Goal: Task Accomplishment & Management: Complete application form

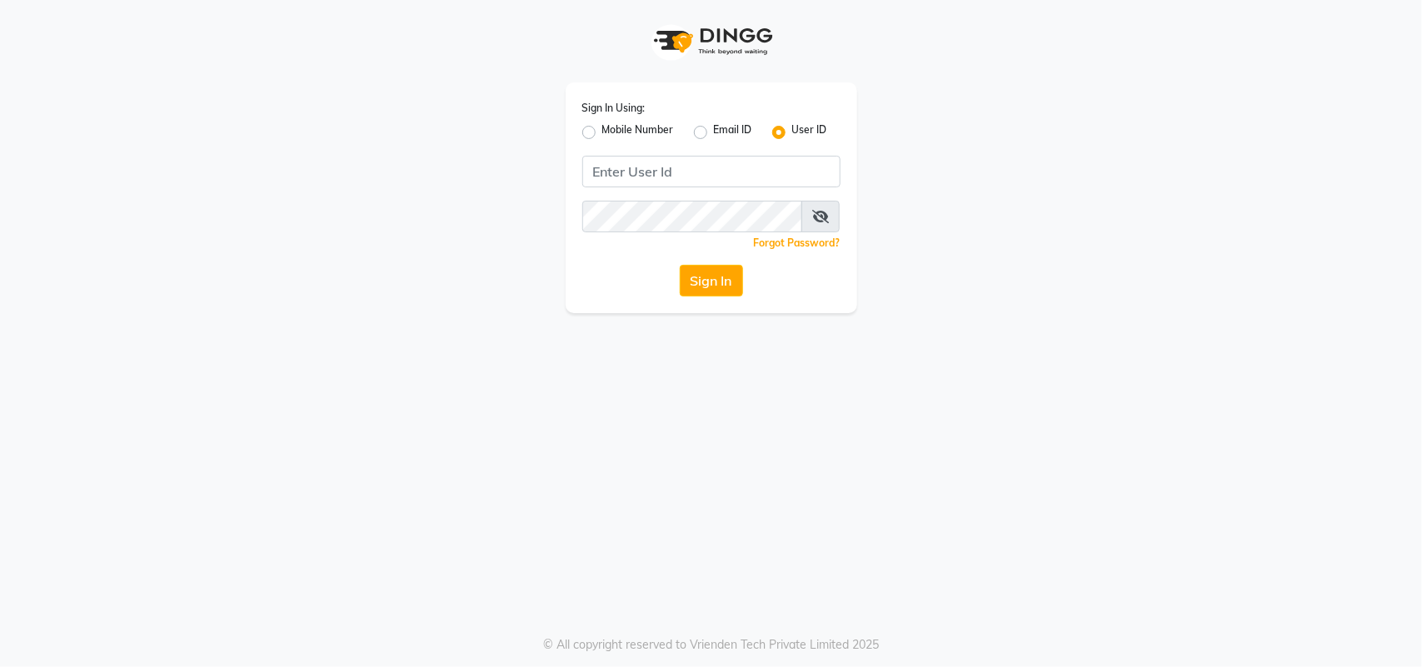
click at [577, 127] on div "Sign In Using: Mobile Number Email ID User ID Remember me Forgot Password? Sign…" at bounding box center [710, 197] width 291 height 231
click at [602, 132] on label "Mobile Number" at bounding box center [638, 132] width 72 height 20
click at [602, 132] on input "Mobile Number" at bounding box center [607, 127] width 11 height 11
radio input "true"
radio input "false"
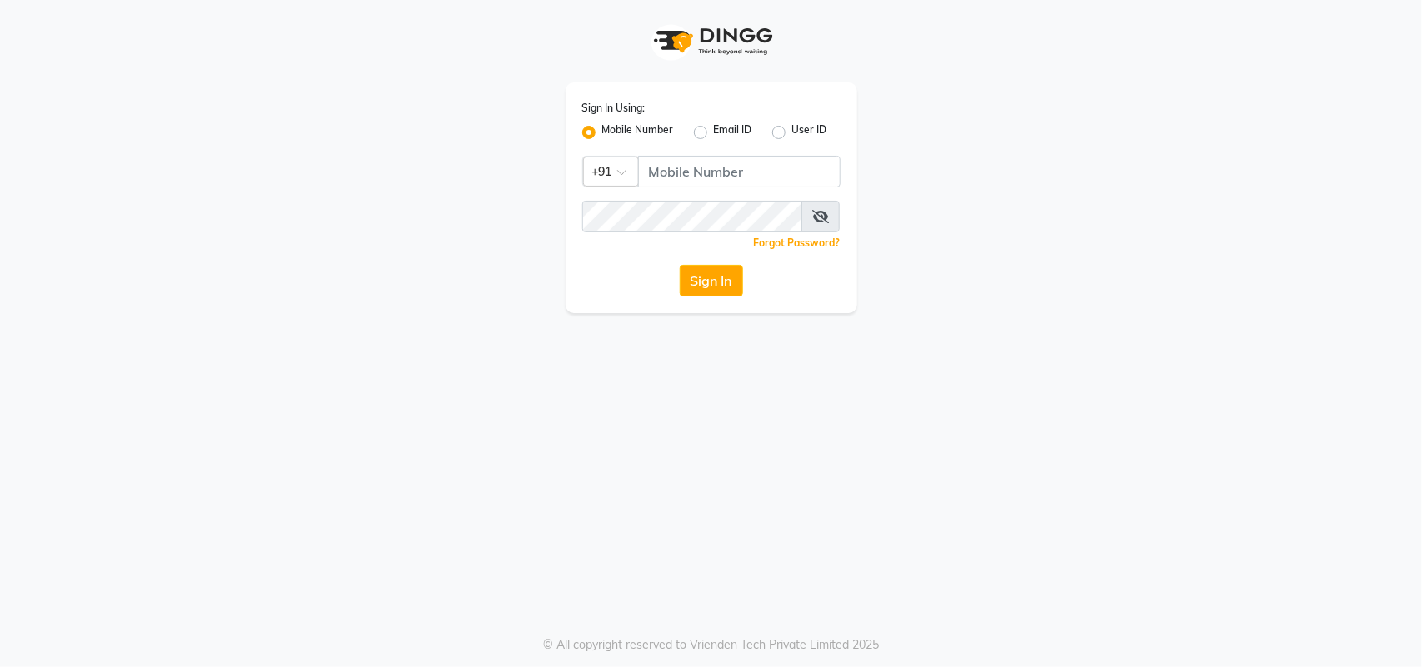
click at [981, 491] on div "Sign In Using: Mobile Number Email ID User ID Country Code × +91 Remember me Fo…" at bounding box center [711, 333] width 1422 height 667
click at [675, 181] on input "Username" at bounding box center [739, 172] width 202 height 32
type input "8433557965"
click at [700, 261] on div "Sign In Using: Mobile Number Email ID User ID Country Code × [PHONE_NUMBER] Rem…" at bounding box center [710, 197] width 291 height 231
click at [706, 276] on button "Sign In" at bounding box center [711, 281] width 63 height 32
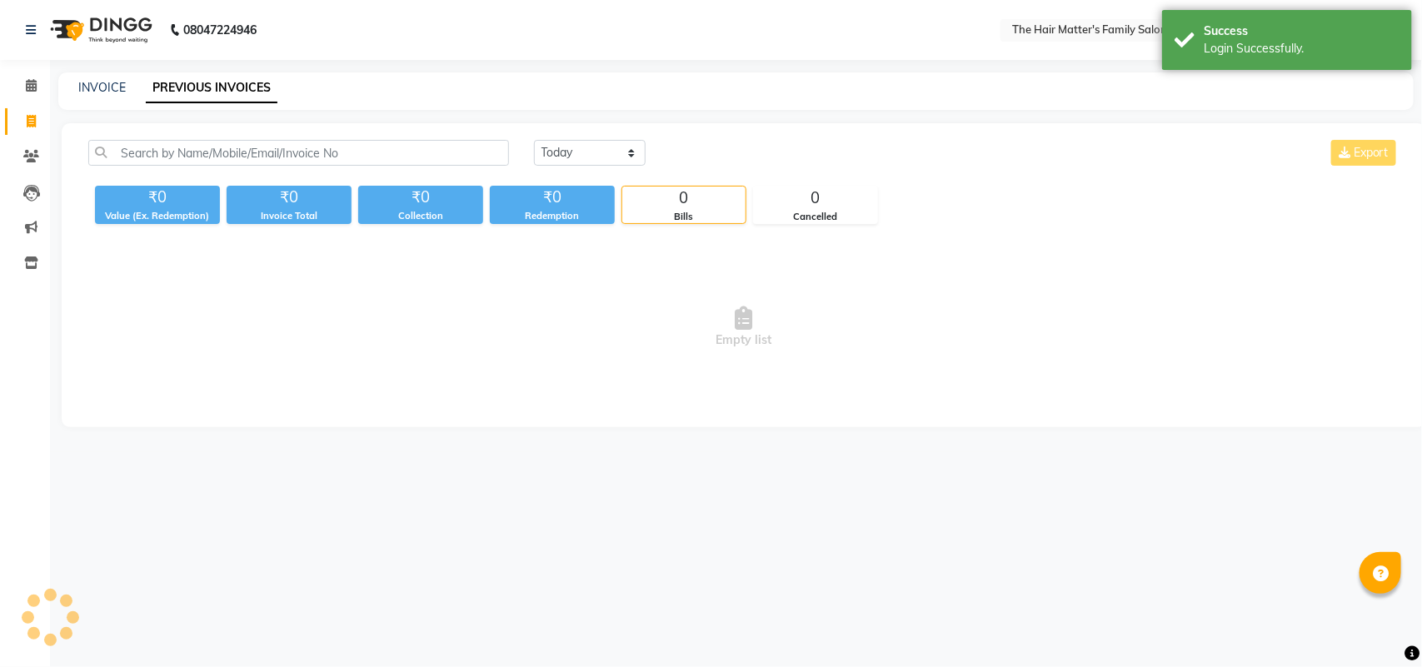
select select "en"
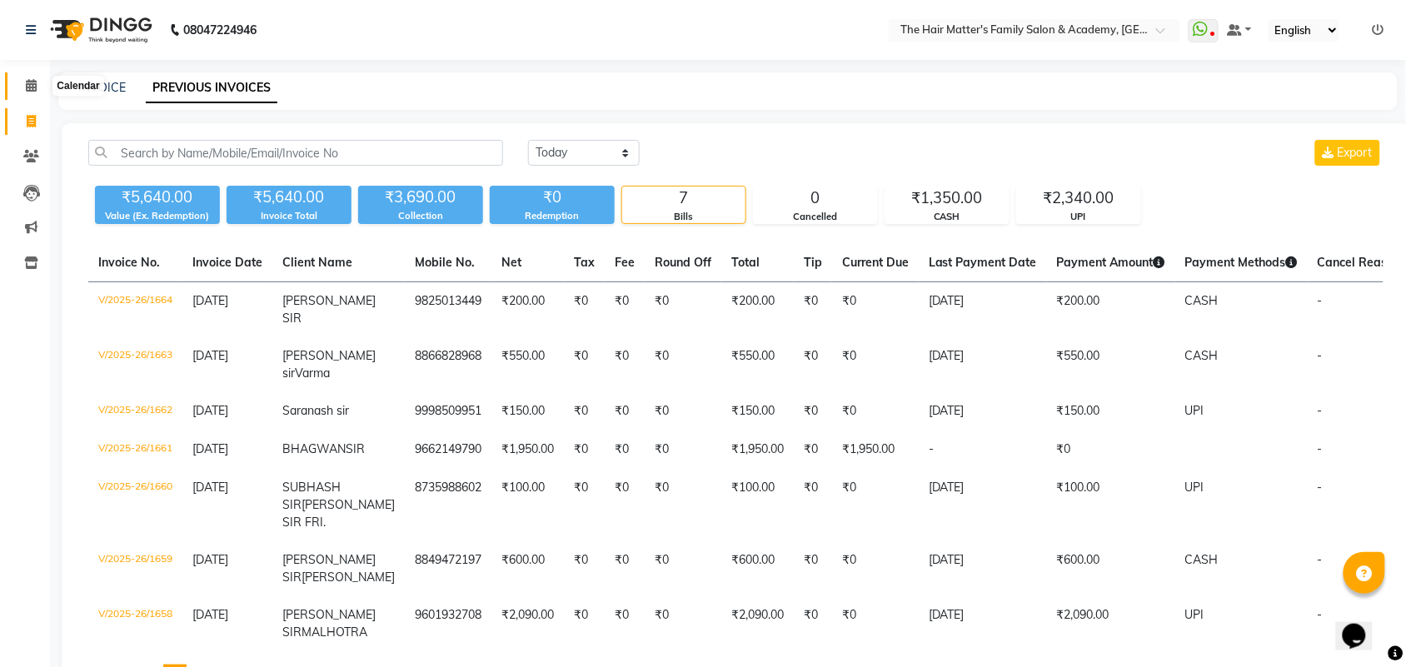
click at [21, 84] on span at bounding box center [31, 86] width 29 height 19
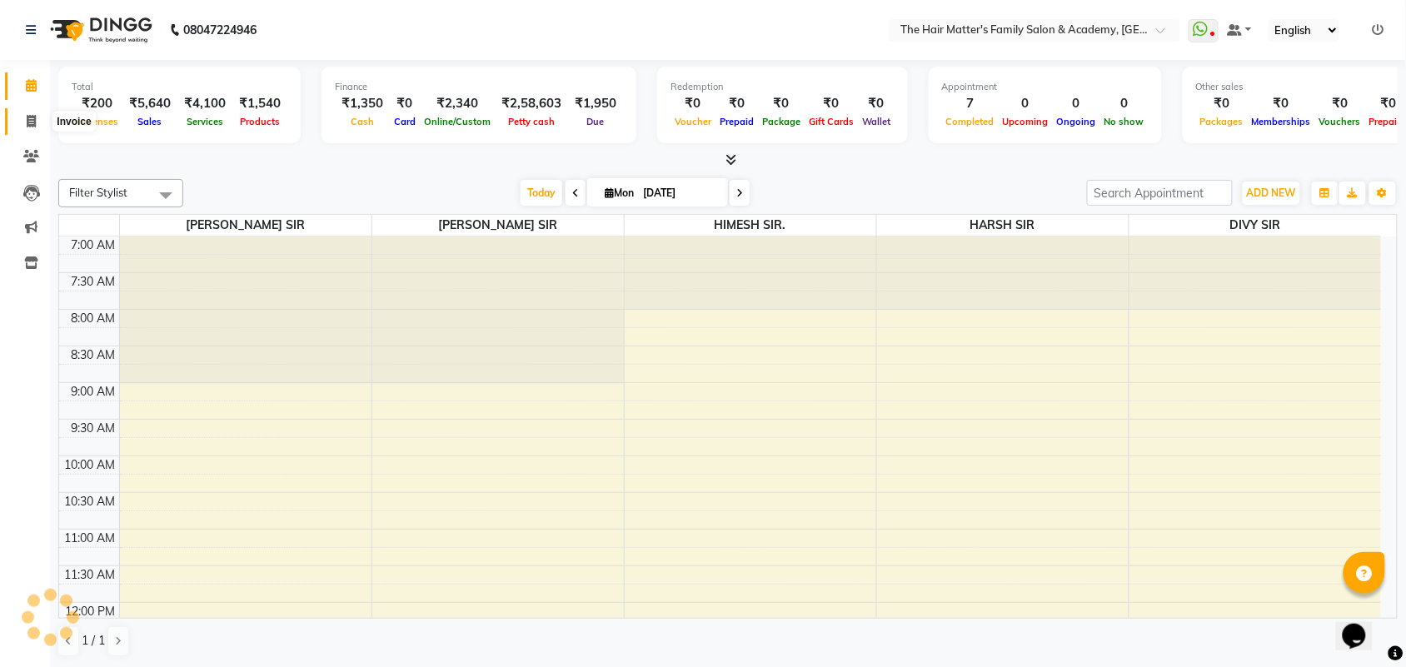
click at [22, 112] on span at bounding box center [31, 121] width 29 height 19
select select "service"
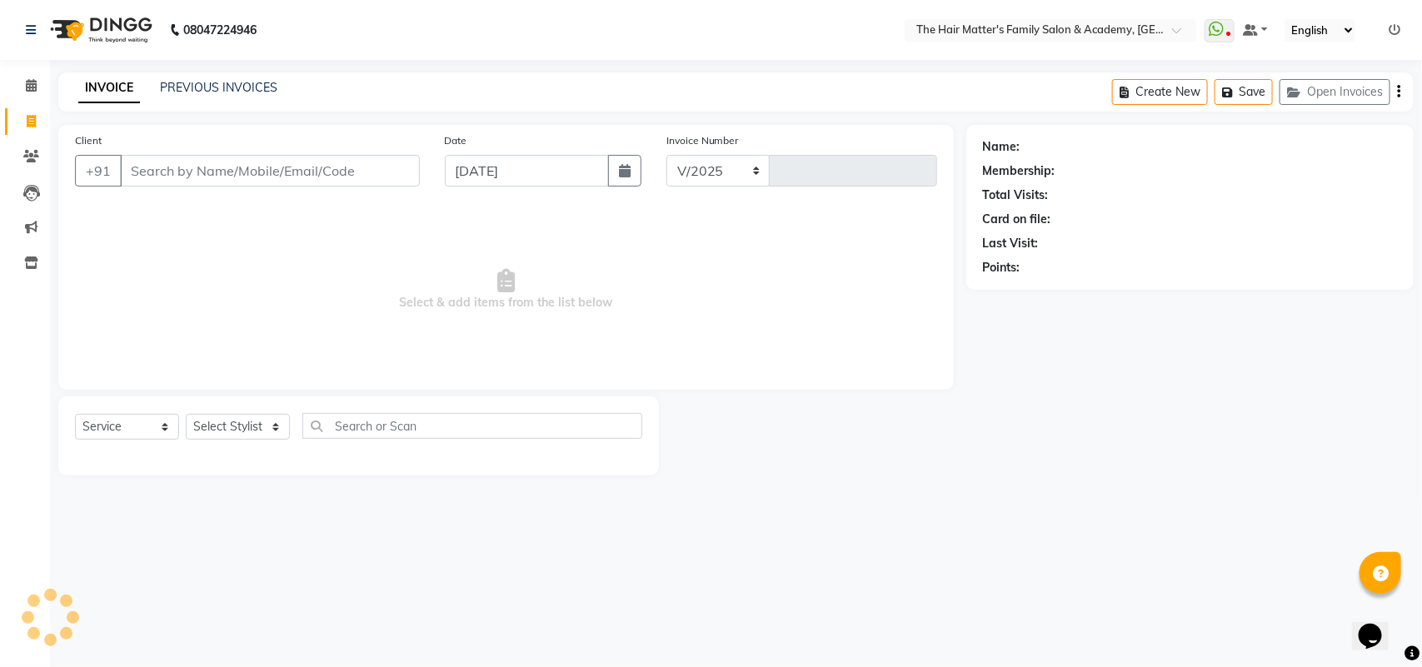
select select "5980"
type input "1665"
click at [310, 172] on input "Client" at bounding box center [270, 171] width 300 height 32
type input "8"
type input "8866339655"
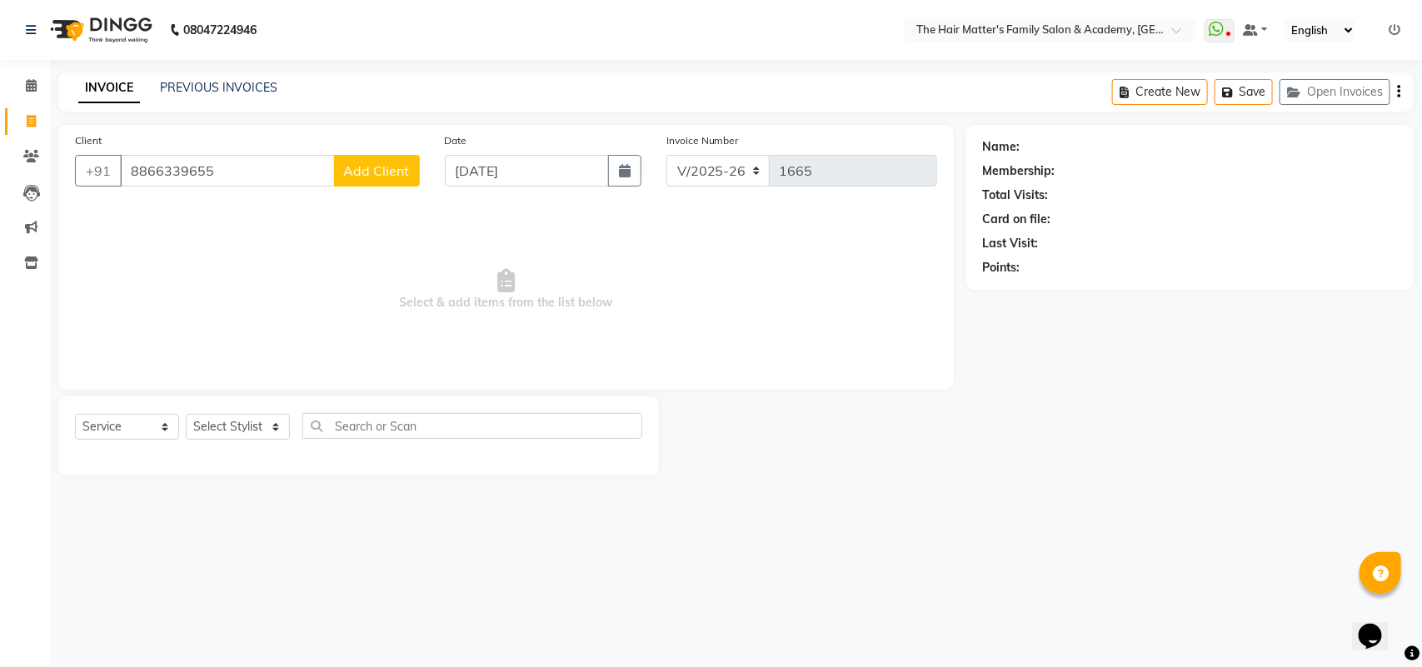
click at [347, 176] on span "Add Client" at bounding box center [377, 170] width 66 height 17
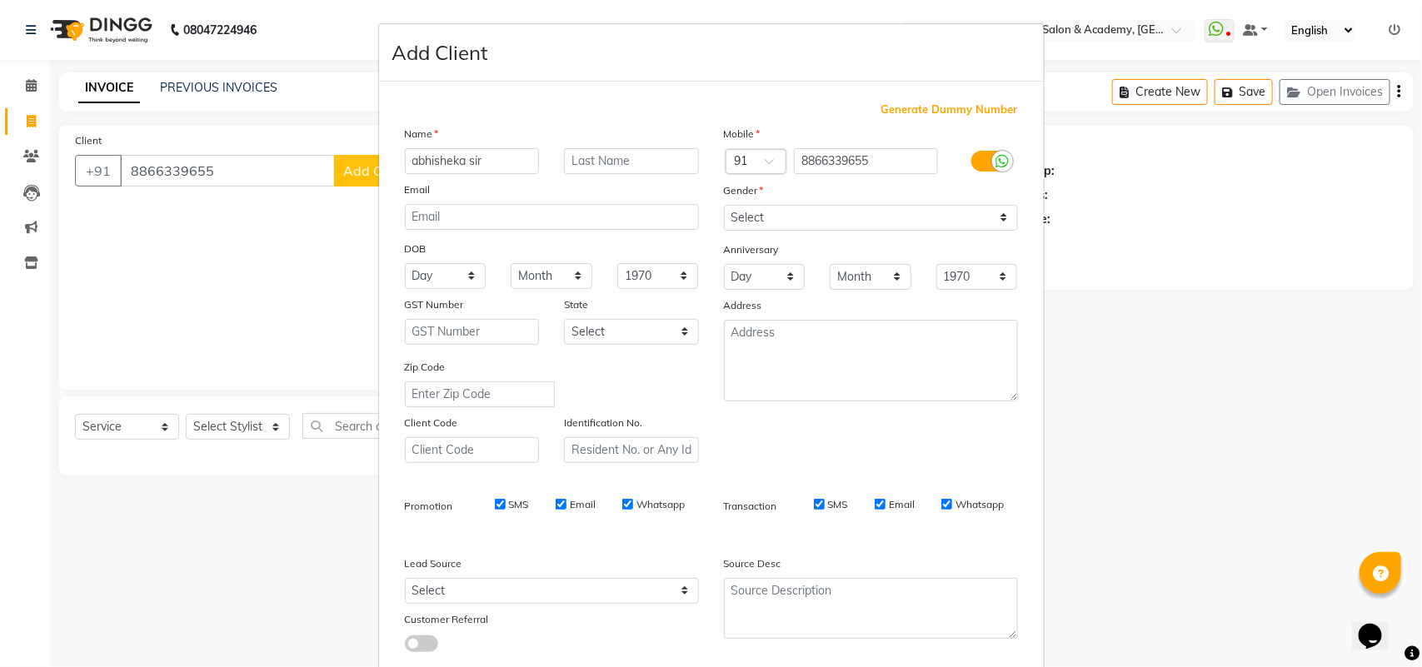
type input "abhisheka sir"
click at [580, 146] on div "Name" at bounding box center [551, 136] width 319 height 23
click at [585, 168] on input "text" at bounding box center [631, 161] width 135 height 26
type input "mishra"
click at [497, 160] on input "abhisheka sir" at bounding box center [472, 161] width 135 height 26
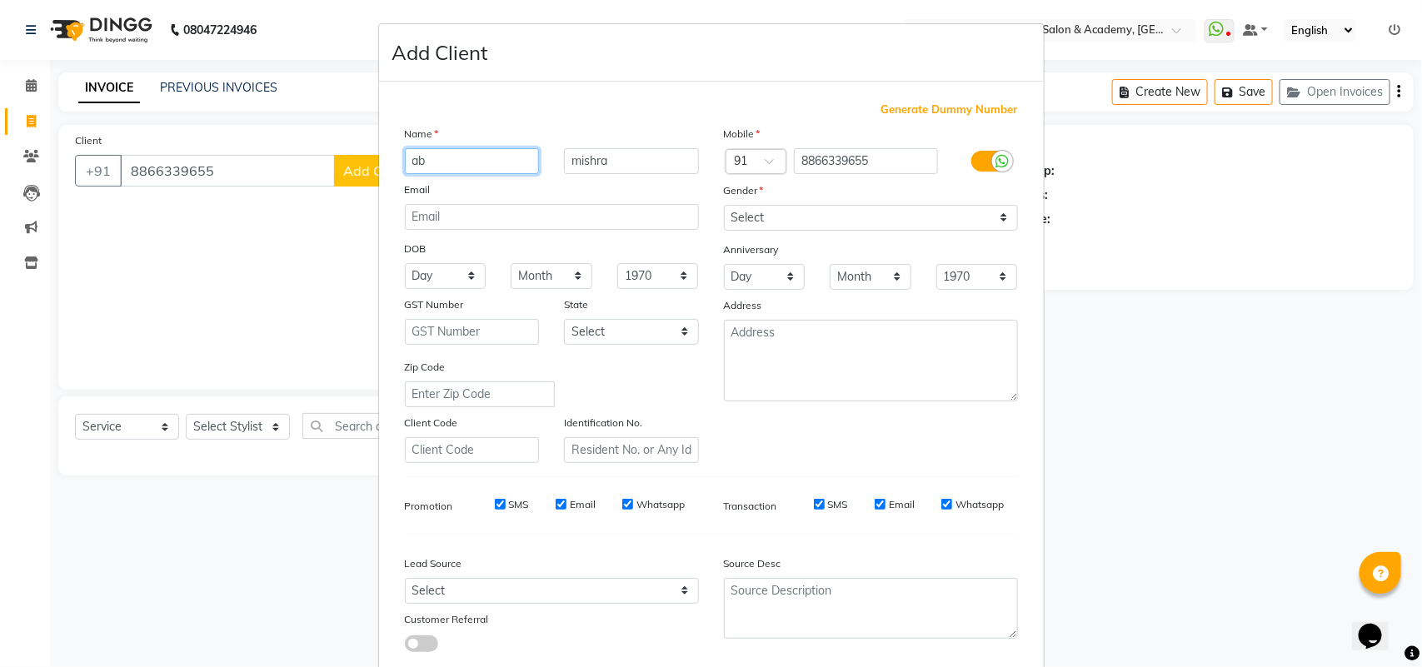
type input "a"
type input "Abhishek sir"
click at [663, 158] on input "mishra" at bounding box center [631, 161] width 135 height 26
click at [914, 205] on select "Select [DEMOGRAPHIC_DATA] [DEMOGRAPHIC_DATA] Other Prefer Not To Say" at bounding box center [871, 218] width 294 height 26
select select "[DEMOGRAPHIC_DATA]"
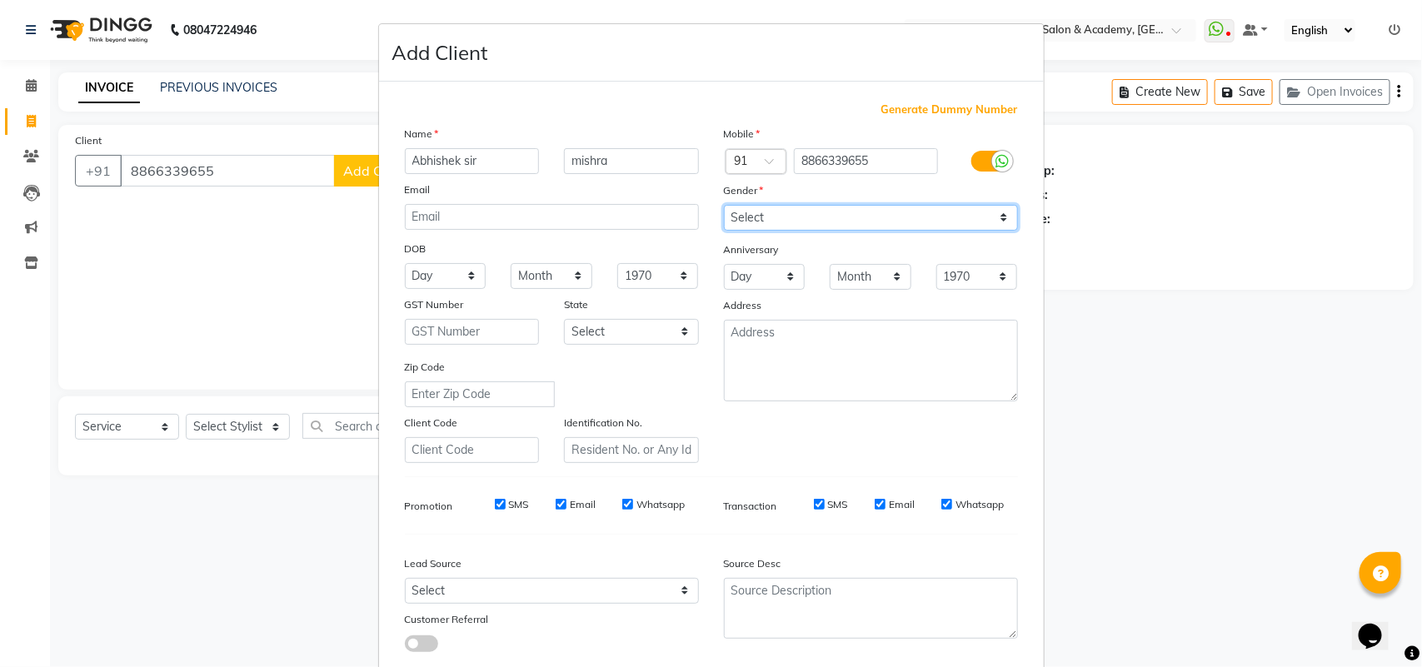
click at [724, 205] on select "Select [DEMOGRAPHIC_DATA] [DEMOGRAPHIC_DATA] Other Prefer Not To Say" at bounding box center [871, 218] width 294 height 26
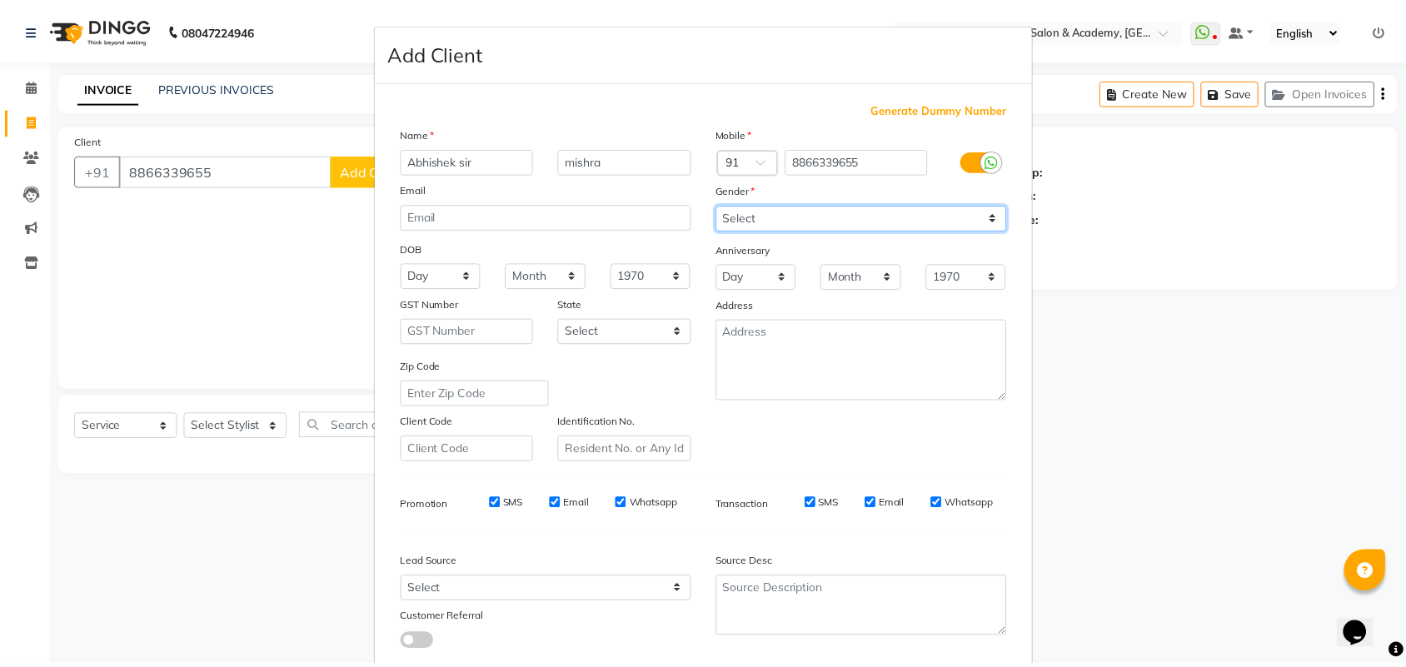
scroll to position [96, 0]
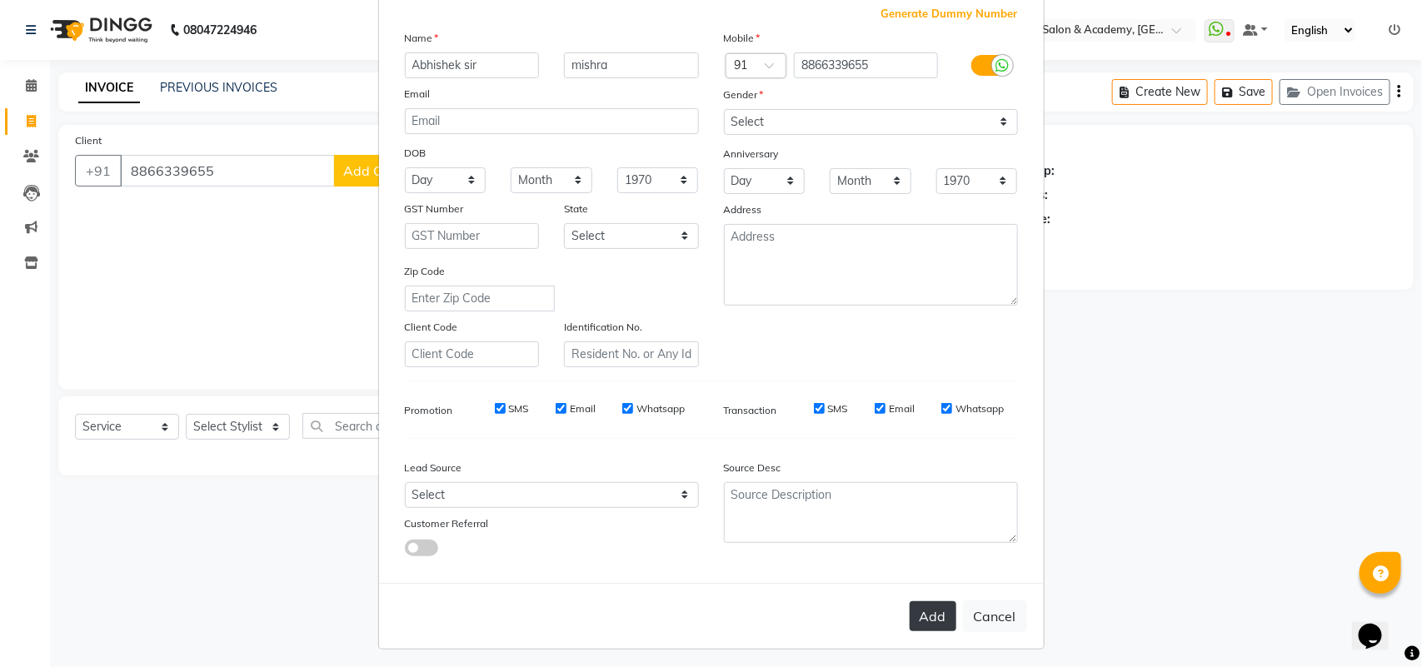
click at [929, 601] on button "Add" at bounding box center [932, 616] width 47 height 30
select select
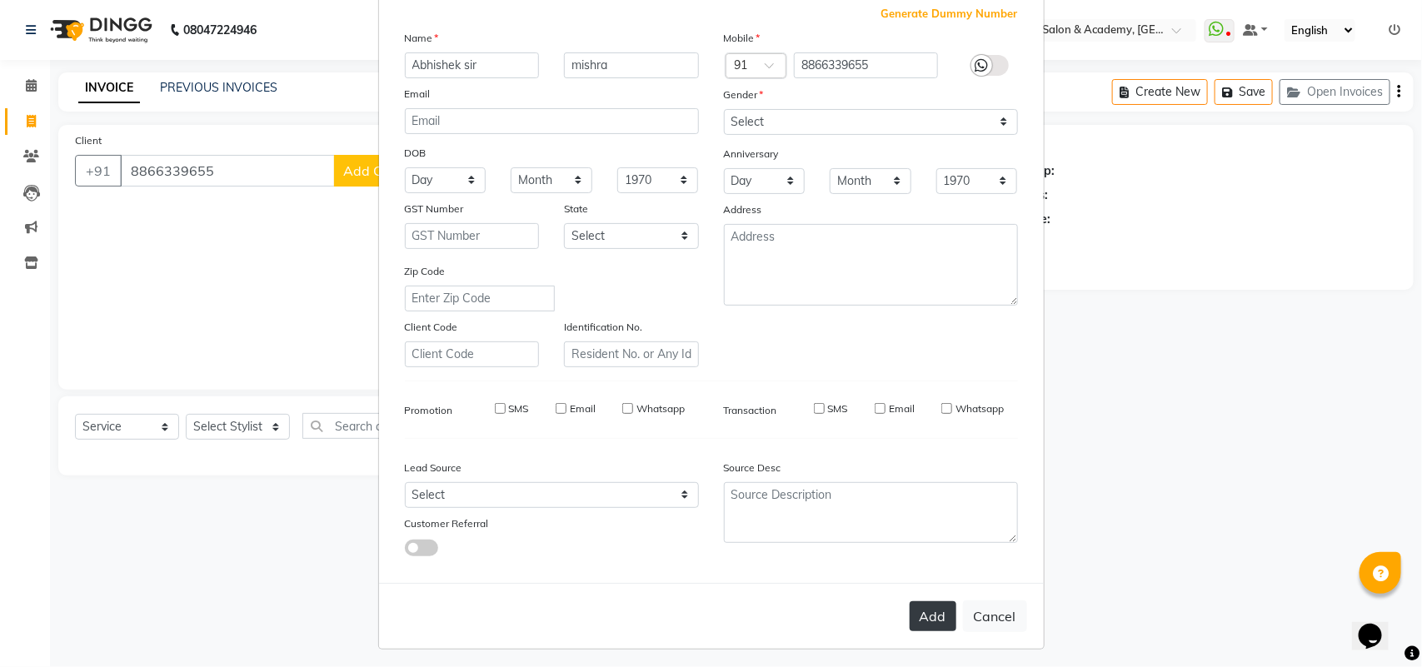
select select
checkbox input "false"
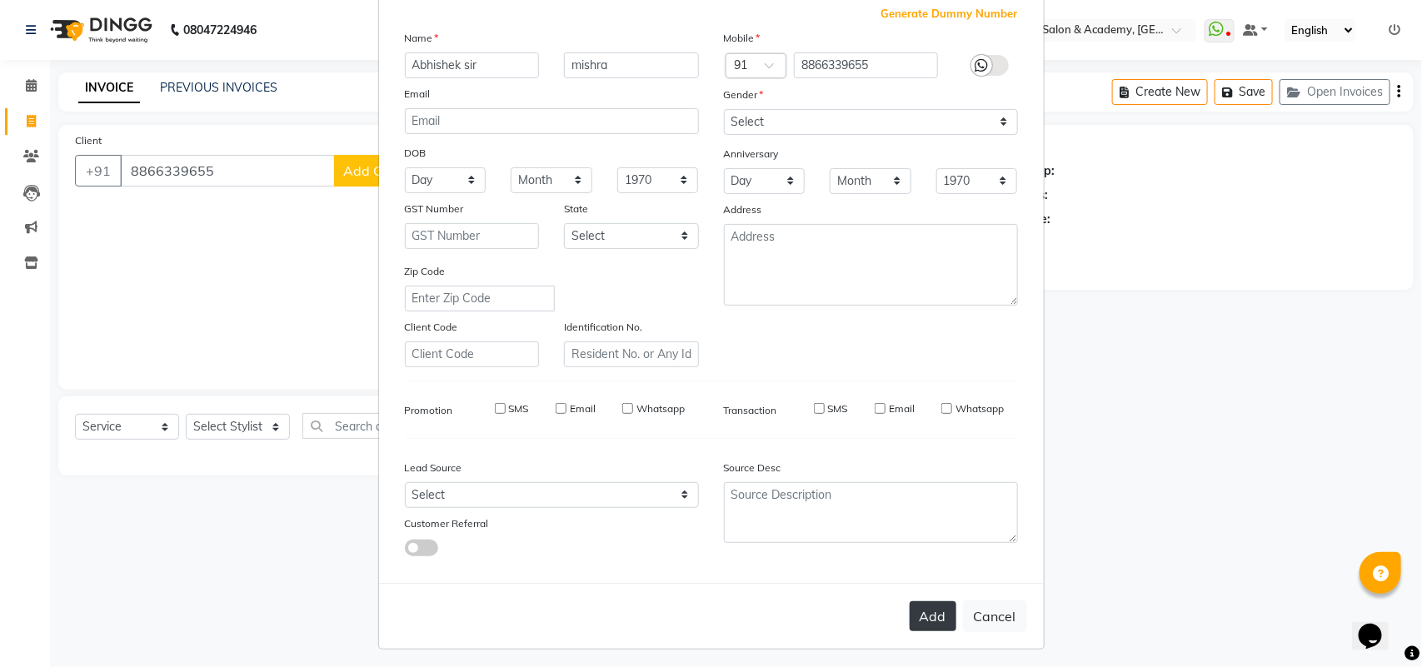
checkbox input "false"
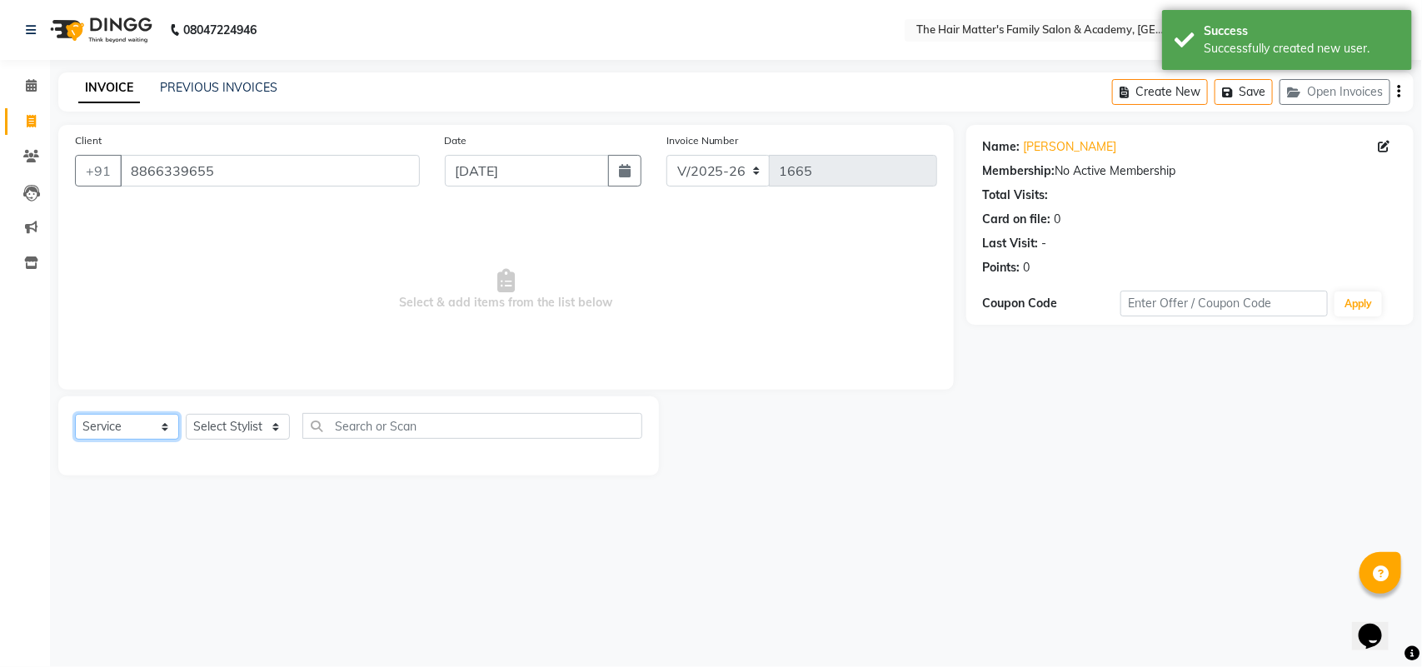
click at [164, 435] on select "Select Service Product Membership Package Voucher Prepaid Gift Card" at bounding box center [127, 427] width 104 height 26
click at [75, 414] on select "Select Service Product Membership Package Voucher Prepaid Gift Card" at bounding box center [127, 427] width 104 height 26
click at [211, 436] on select "Select Stylist DIVY SIR HARSH SIR HIMESH SIR. MAYANK SIR [PERSON_NAME] SIR" at bounding box center [238, 427] width 104 height 26
select select "43094"
click at [186, 414] on select "Select Stylist DIVY SIR HARSH SIR HIMESH SIR. MAYANK SIR [PERSON_NAME] SIR" at bounding box center [238, 427] width 104 height 26
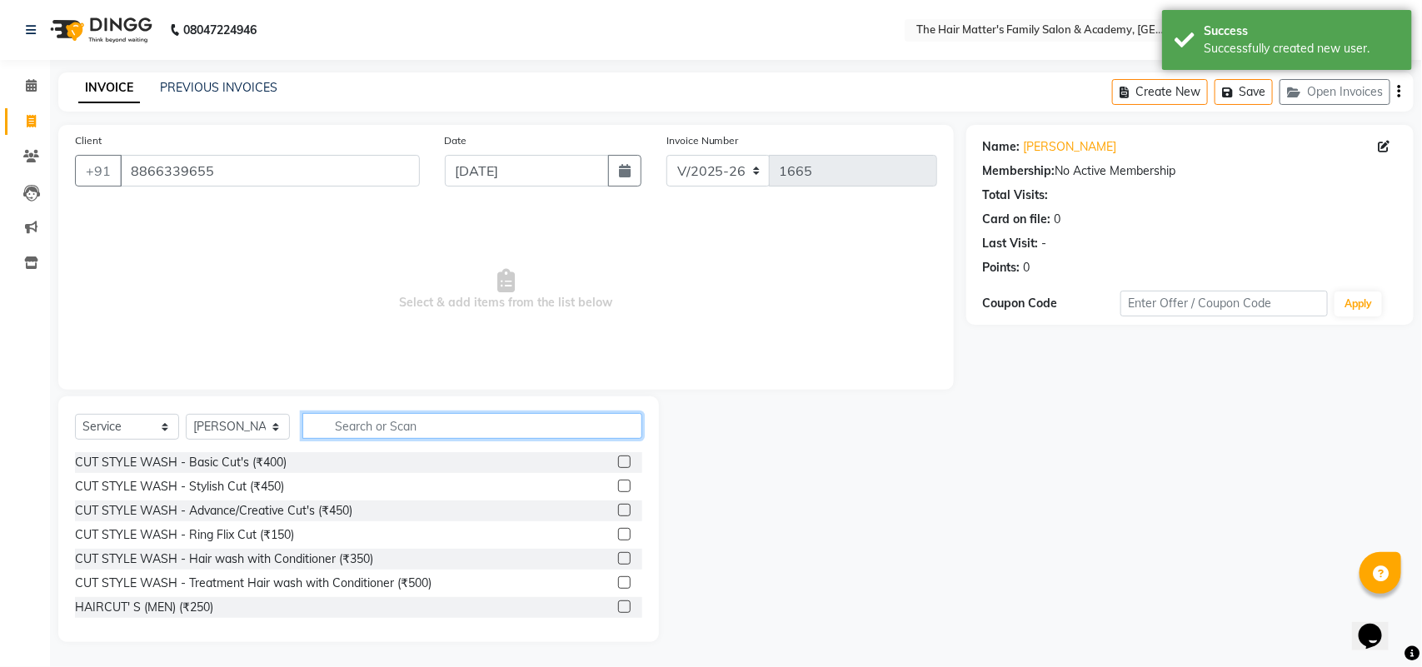
click at [372, 431] on input "text" at bounding box center [472, 426] width 340 height 26
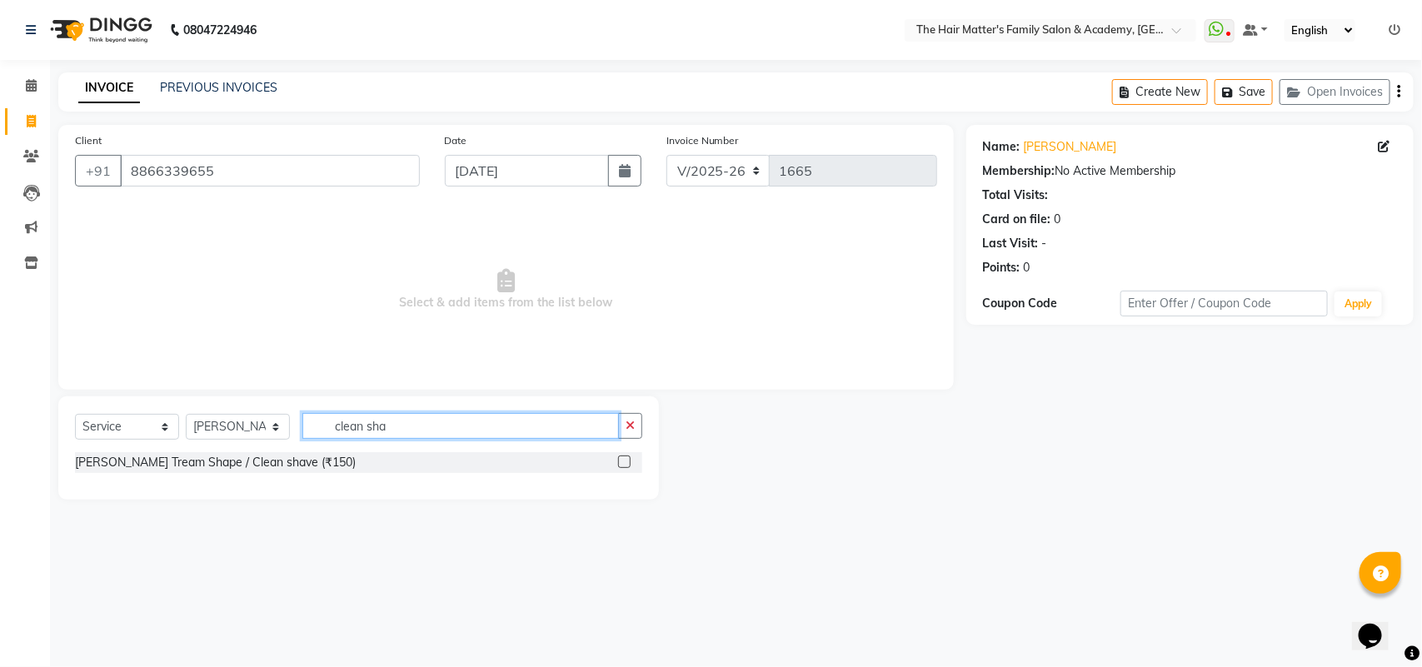
type input "clean sha"
click at [623, 465] on label at bounding box center [624, 462] width 12 height 12
click at [623, 465] on input "checkbox" at bounding box center [623, 462] width 11 height 11
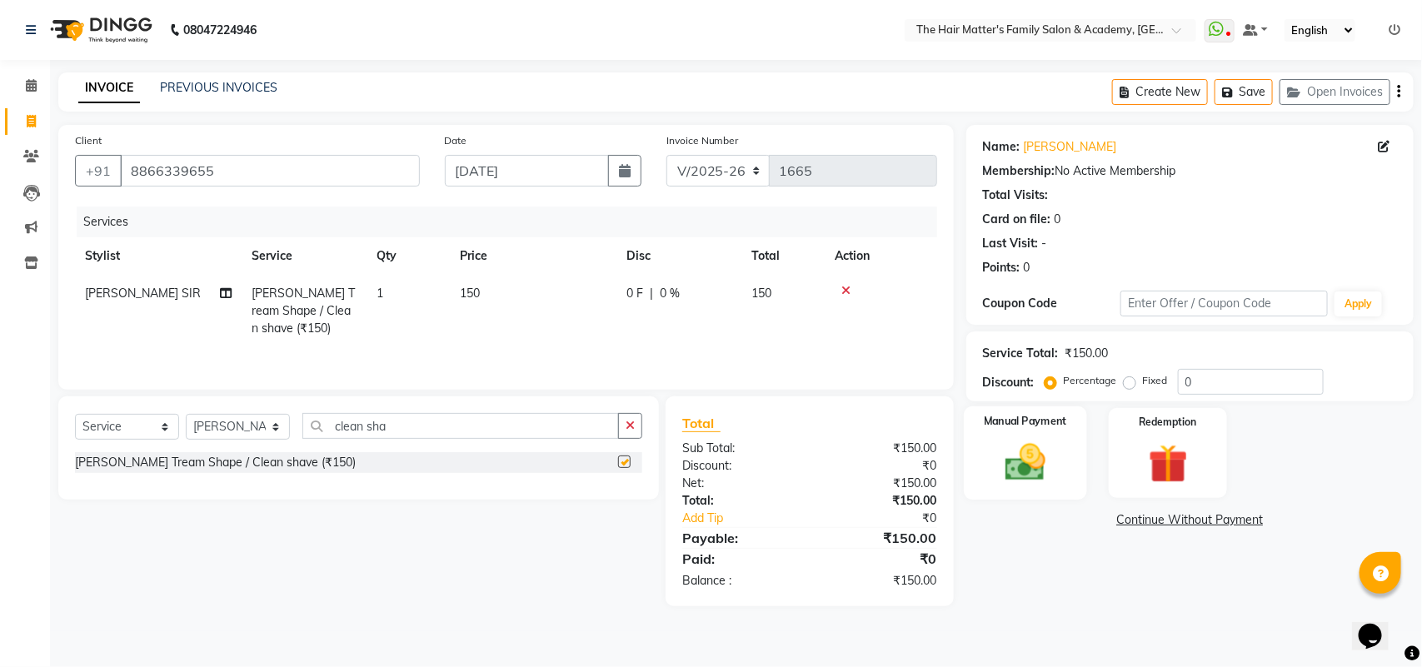
checkbox input "false"
click at [1035, 463] on img at bounding box center [1025, 462] width 66 height 47
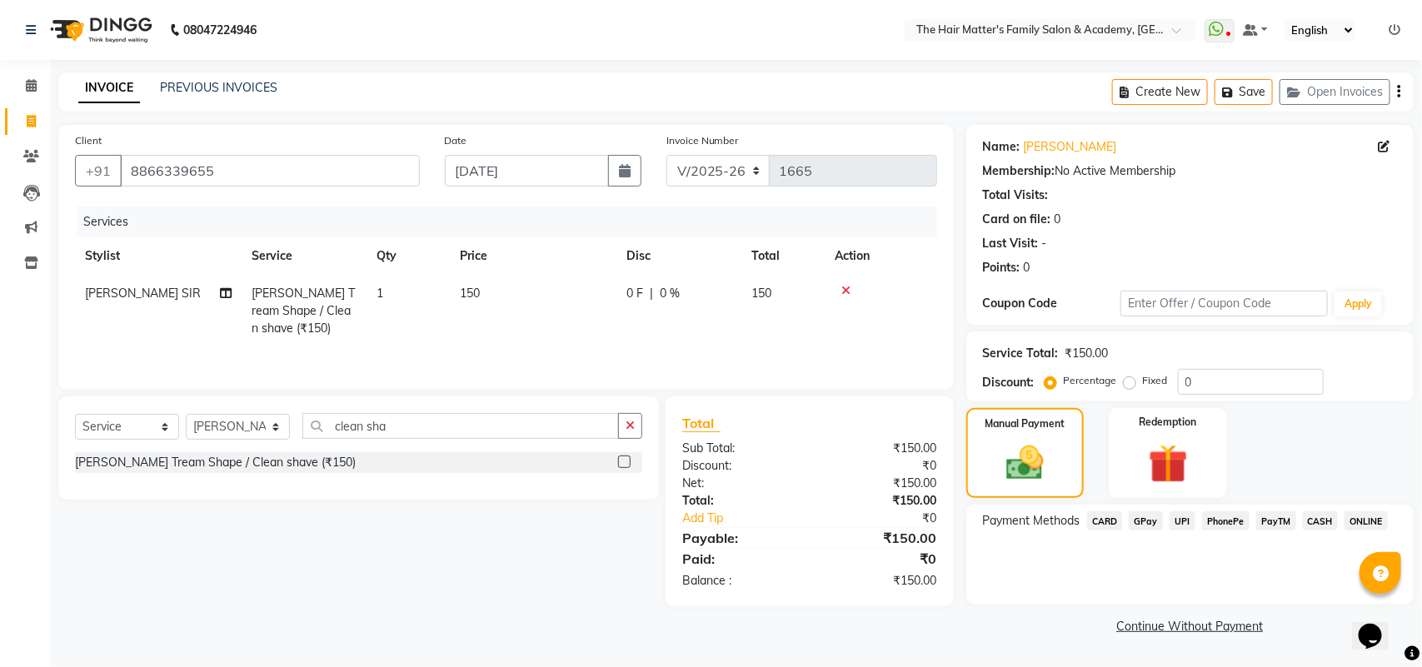
click at [1327, 519] on span "CASH" at bounding box center [1321, 520] width 36 height 19
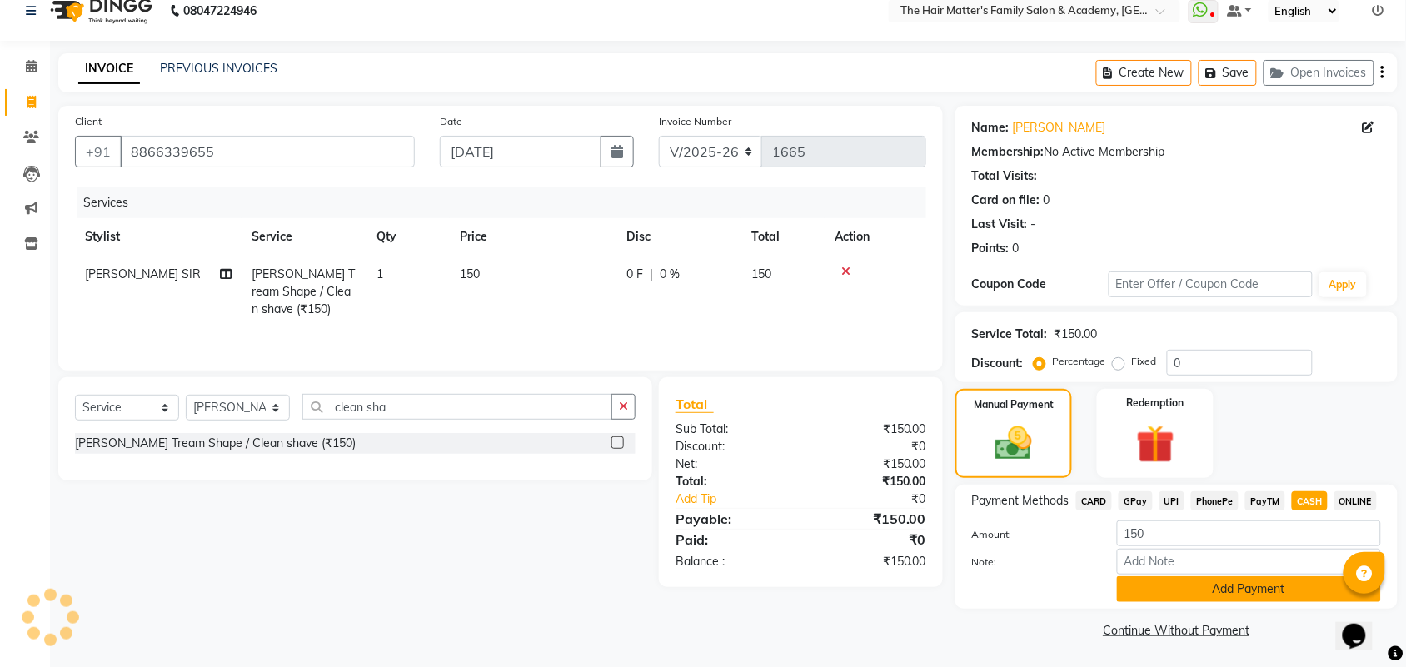
click at [1308, 584] on button "Add Payment" at bounding box center [1249, 589] width 264 height 26
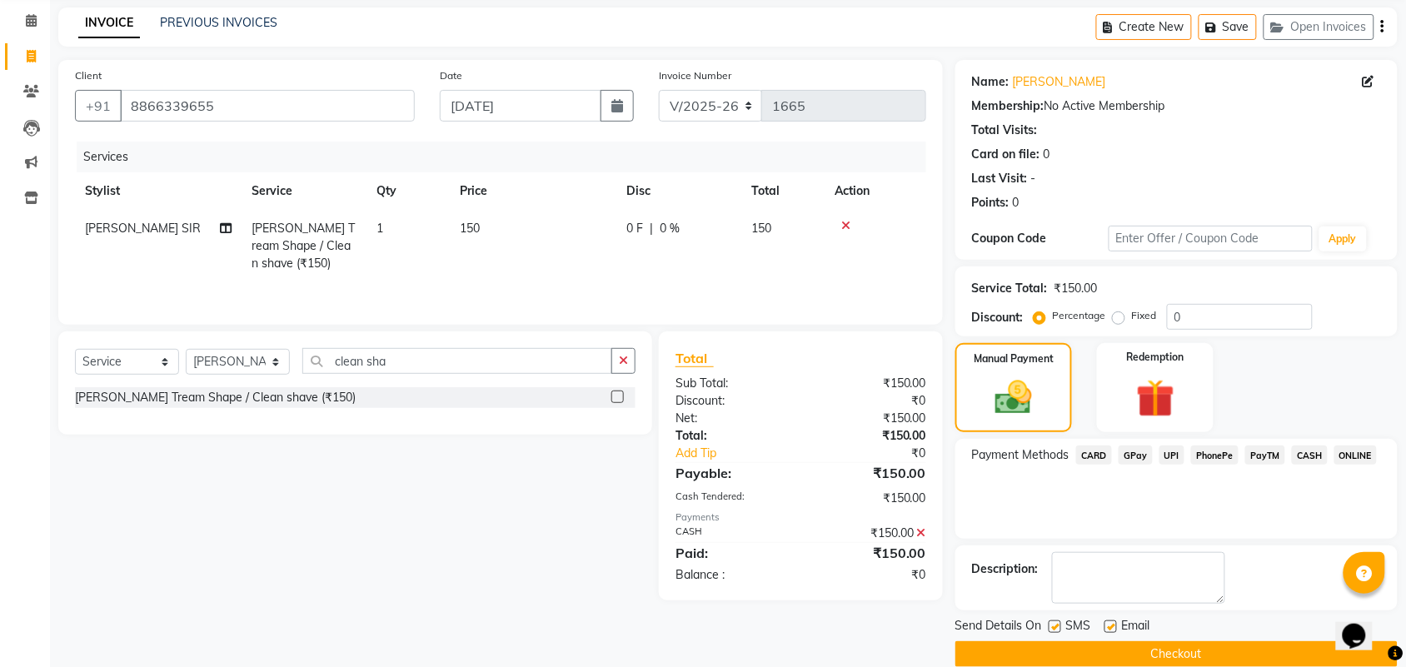
scroll to position [90, 0]
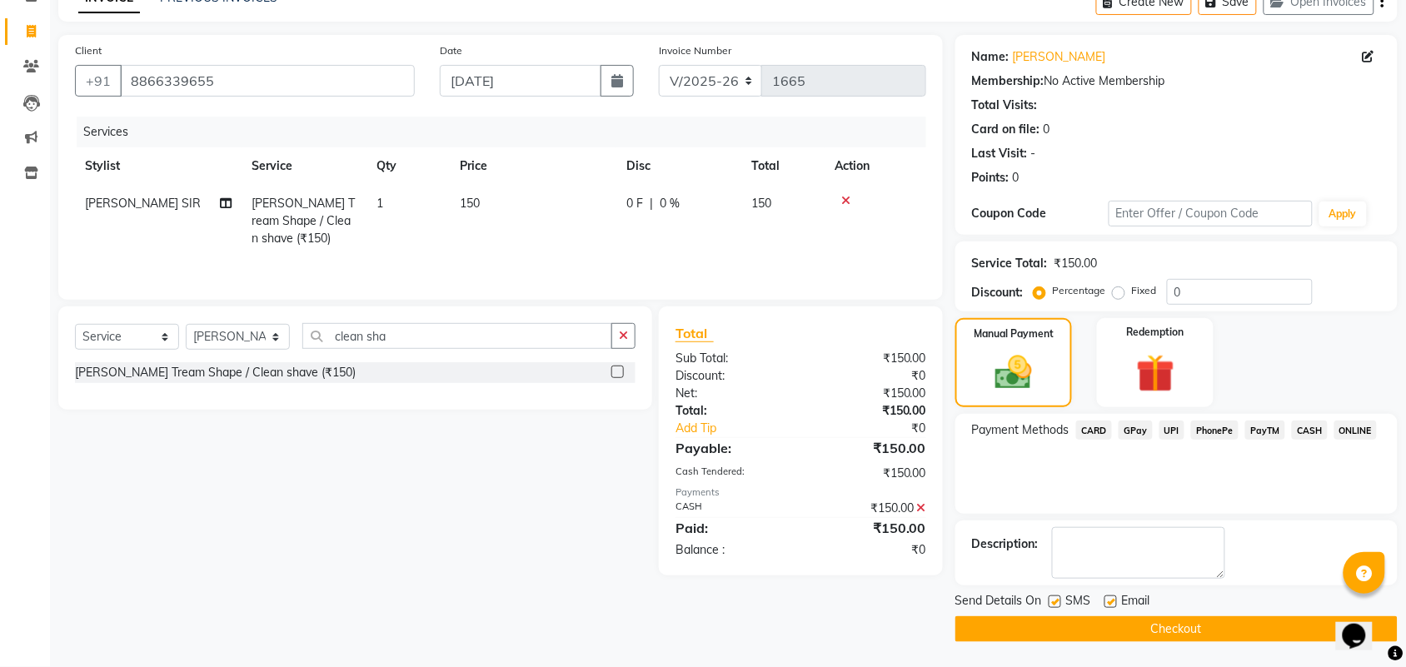
click at [1326, 641] on button "Checkout" at bounding box center [1176, 629] width 442 height 26
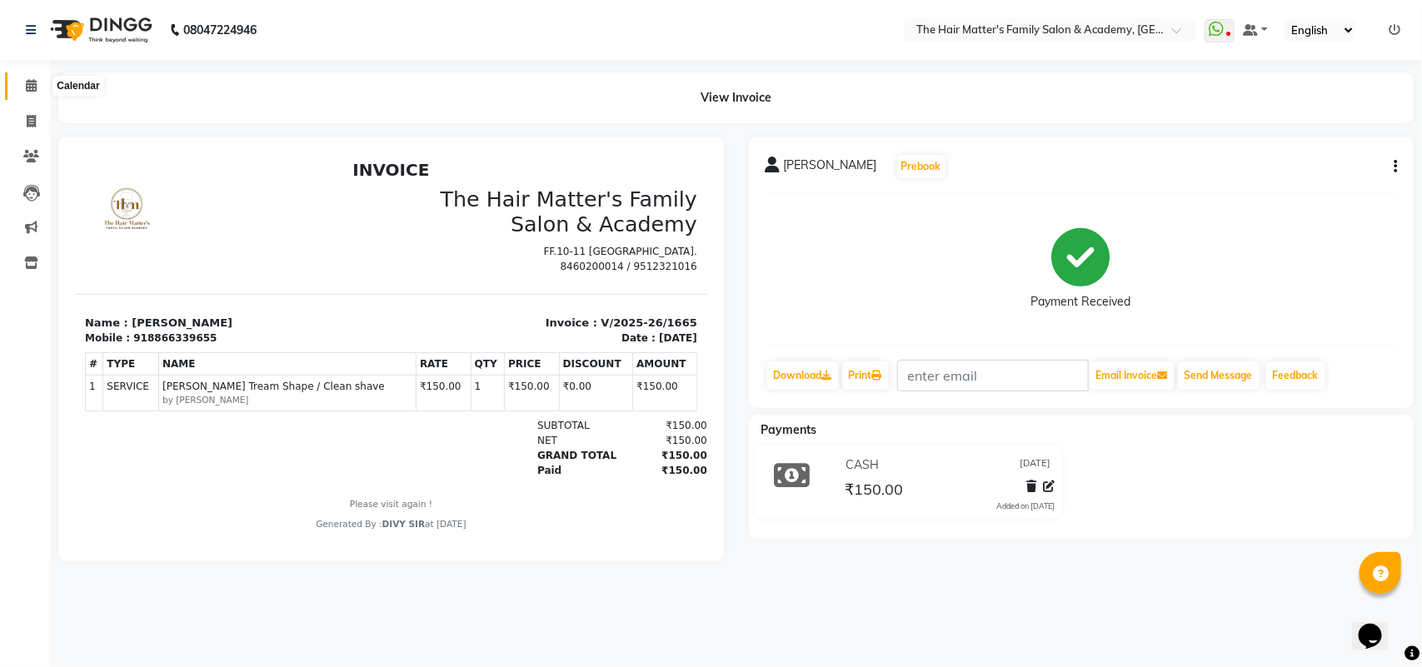
click at [30, 90] on icon at bounding box center [31, 85] width 11 height 12
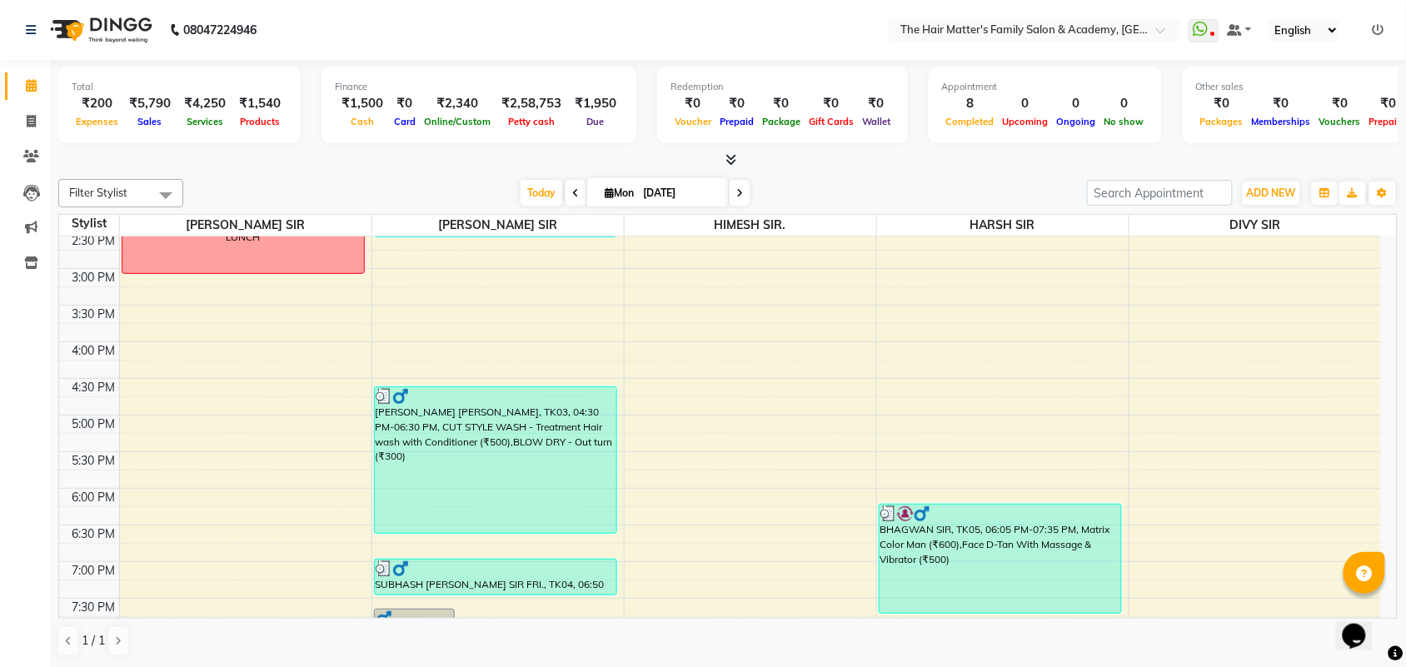
scroll to position [804, 0]
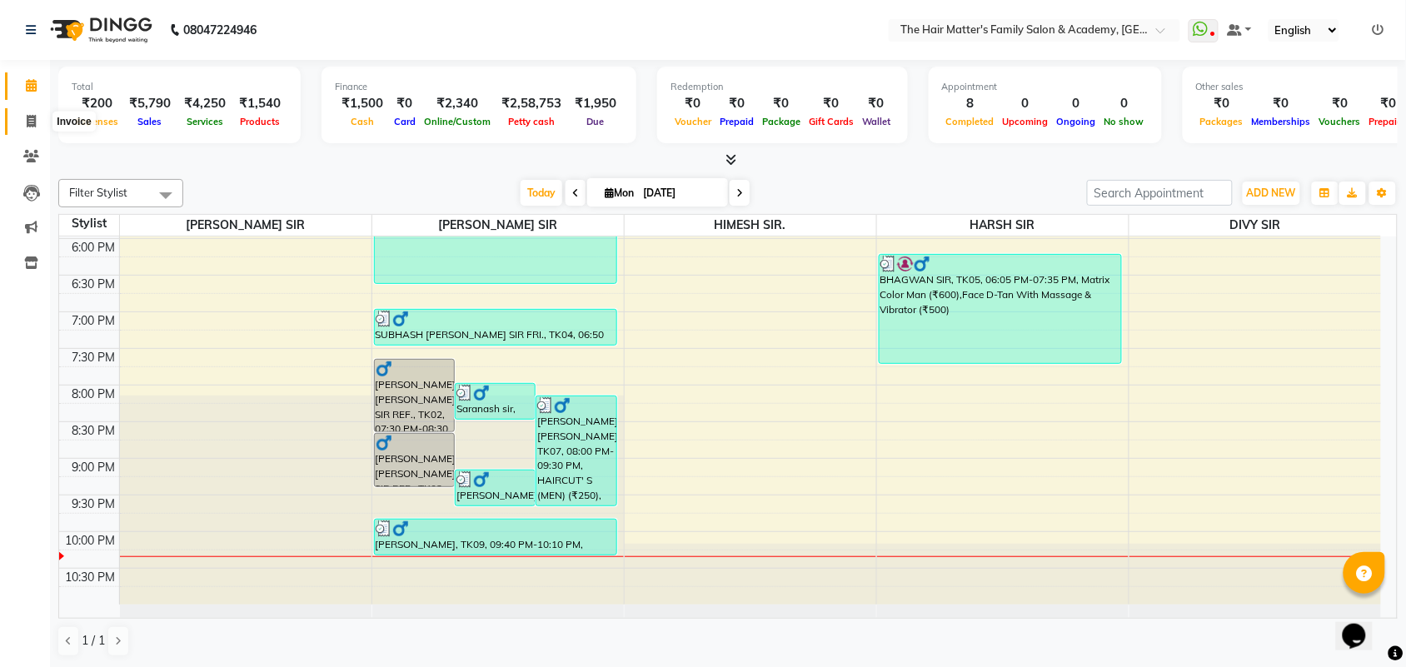
click at [27, 119] on icon at bounding box center [31, 121] width 9 height 12
select select "5980"
select select "service"
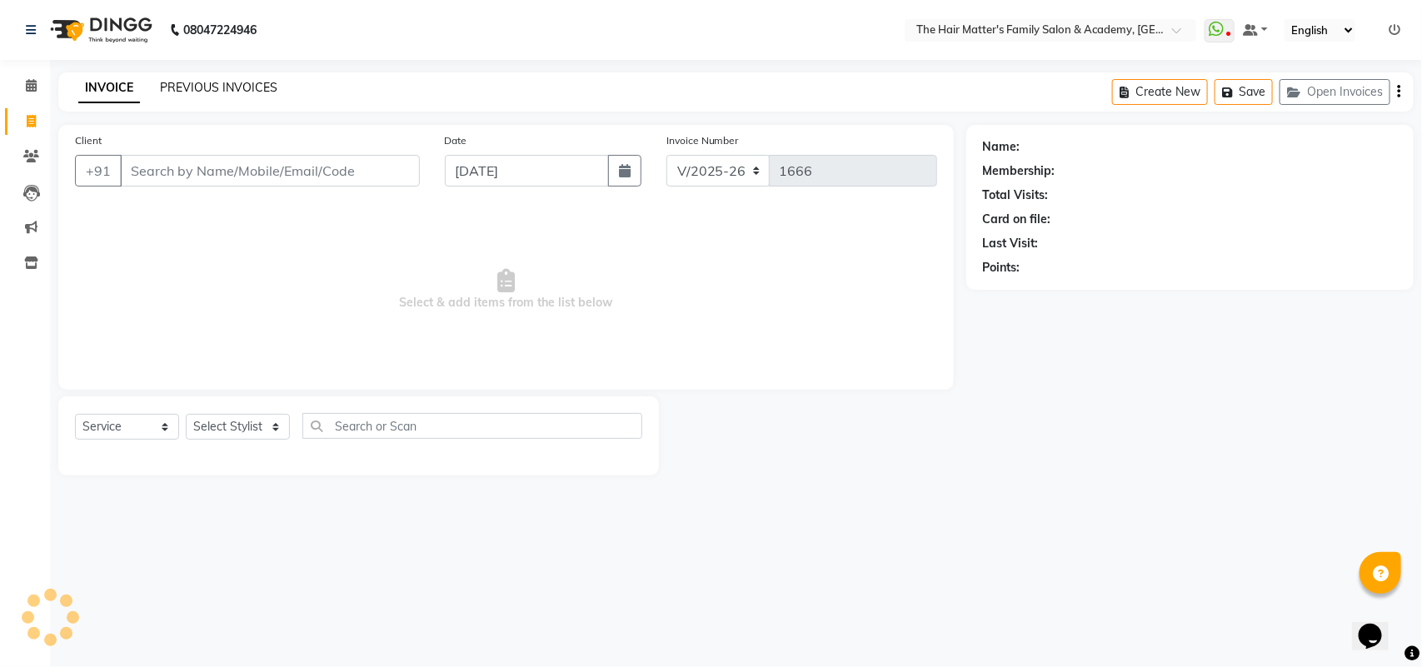
click at [252, 83] on link "PREVIOUS INVOICES" at bounding box center [218, 87] width 117 height 15
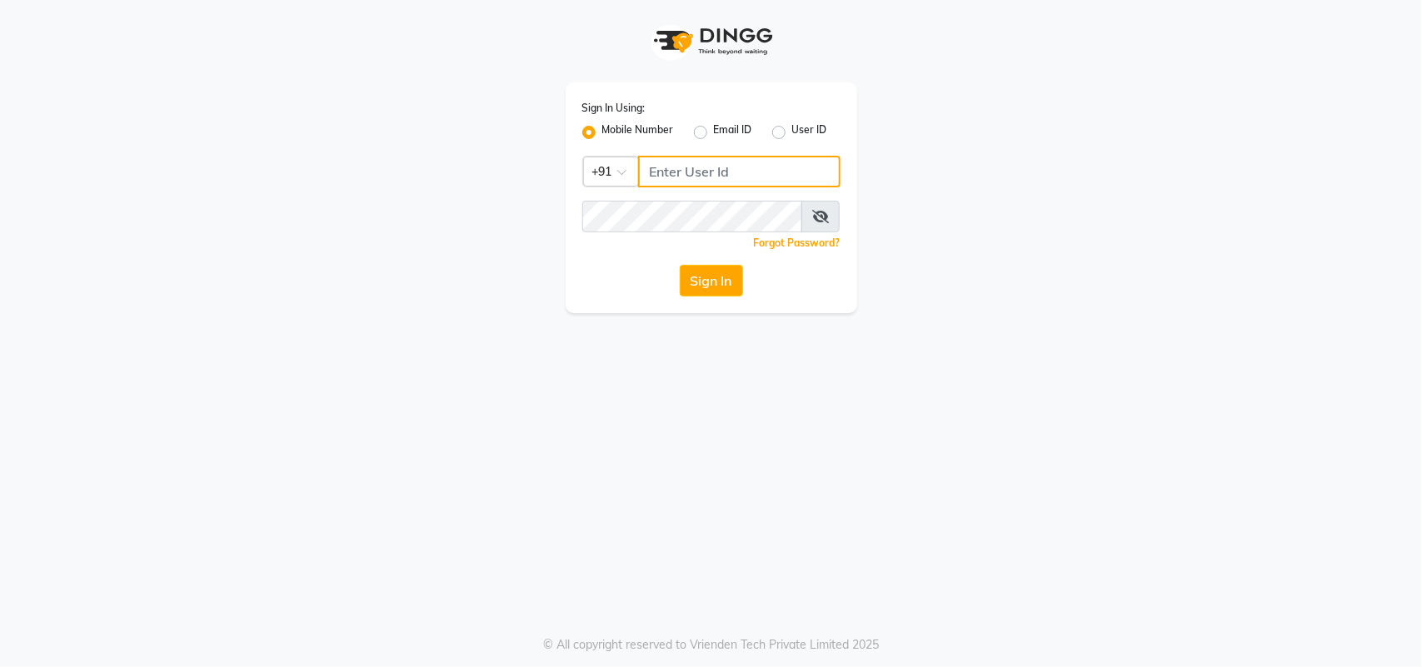
click at [675, 163] on input "Username" at bounding box center [739, 172] width 202 height 32
type input "8433557965"
click at [695, 271] on button "Sign In" at bounding box center [711, 281] width 63 height 32
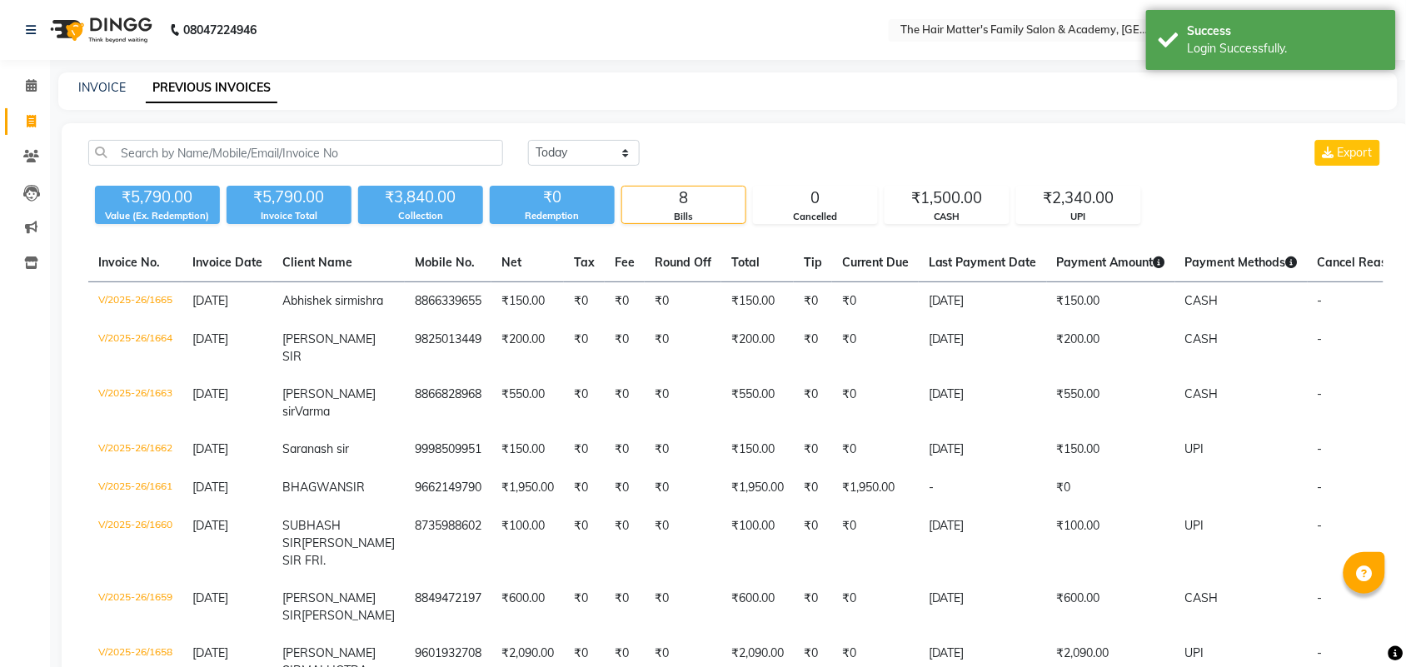
click at [697, 48] on nav "08047224946 Select Location × The Hair Matter's Family Salon & Academy, S.p Rin…" at bounding box center [703, 30] width 1406 height 60
click at [18, 77] on span at bounding box center [31, 86] width 29 height 19
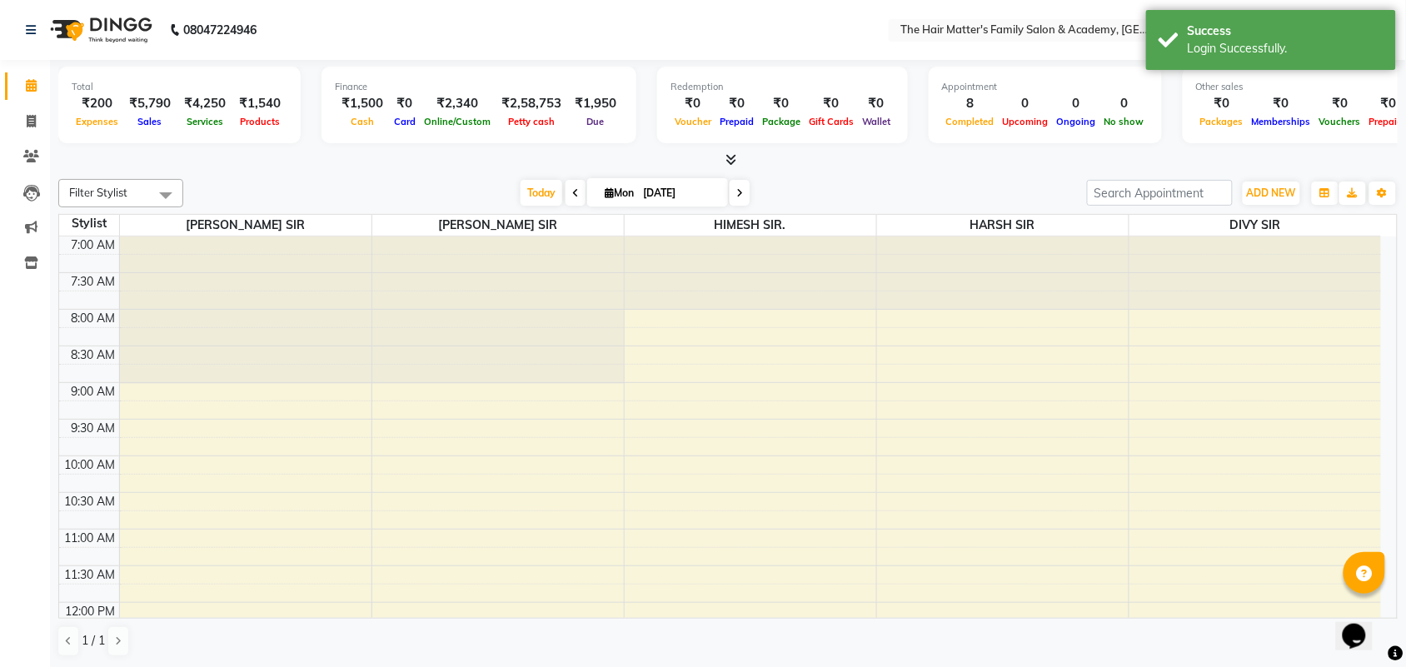
click at [1362, 152] on div at bounding box center [727, 160] width 1339 height 17
click at [854, 18] on nav "08047224946 Select Location × The Hair Matter's Family Salon & Academy, S.p Rin…" at bounding box center [703, 30] width 1406 height 60
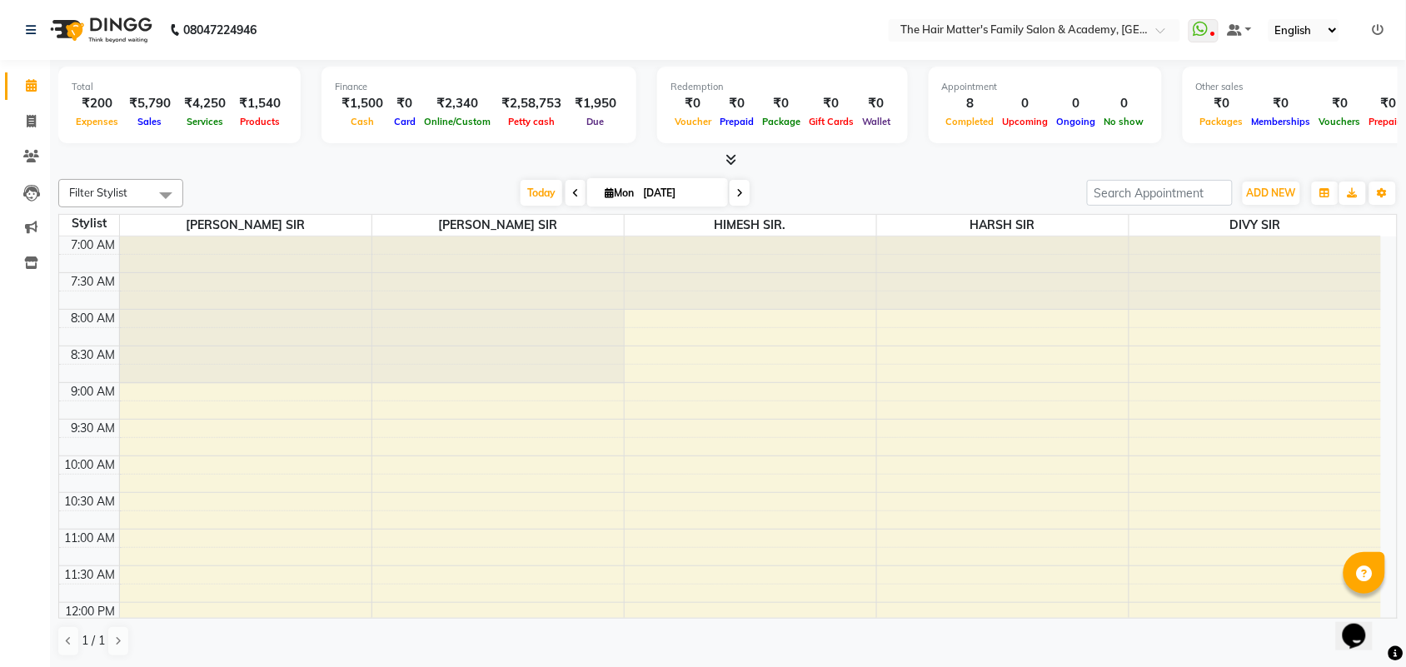
click at [1374, 24] on icon at bounding box center [1378, 30] width 12 height 12
